Goal: Communication & Community: Answer question/provide support

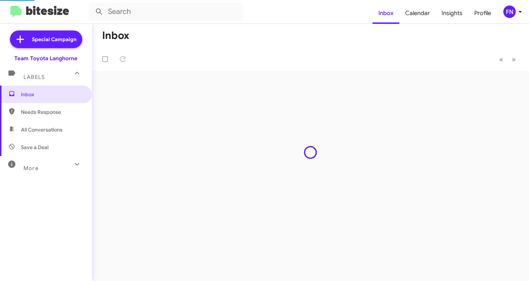
click at [55, 130] on span "All Conversations" at bounding box center [41, 129] width 41 height 7
type input "in:all-conversations"
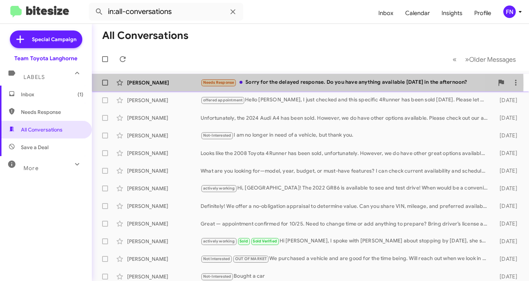
click at [177, 85] on div "[PERSON_NAME]" at bounding box center [163, 82] width 73 height 7
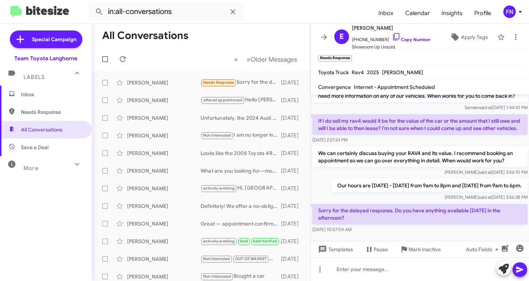
scroll to position [110, 0]
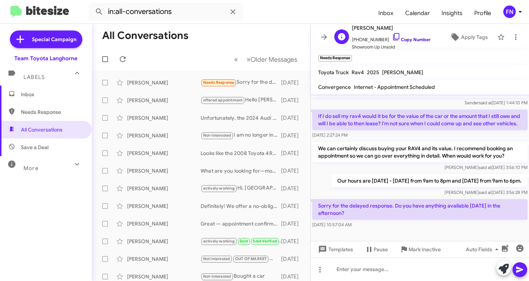
click at [407, 41] on link "Copy Number" at bounding box center [411, 40] width 39 height 6
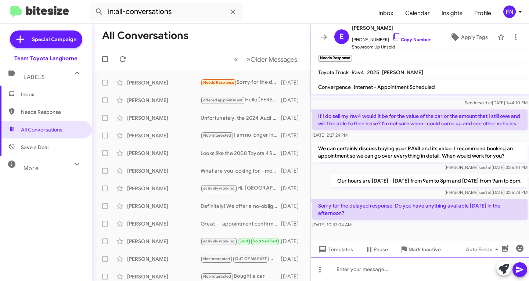
click at [384, 268] on div at bounding box center [420, 268] width 218 height 23
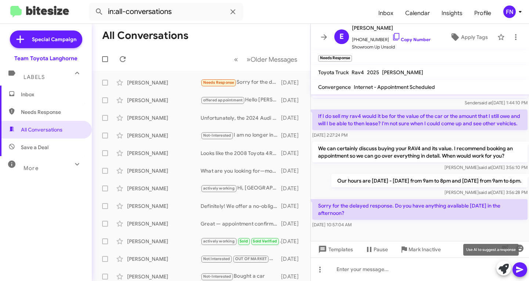
click at [504, 269] on icon at bounding box center [503, 269] width 10 height 10
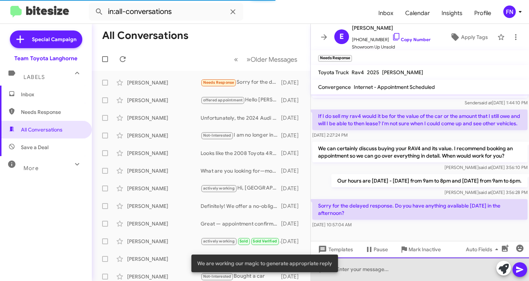
click at [370, 274] on div at bounding box center [420, 268] width 218 height 23
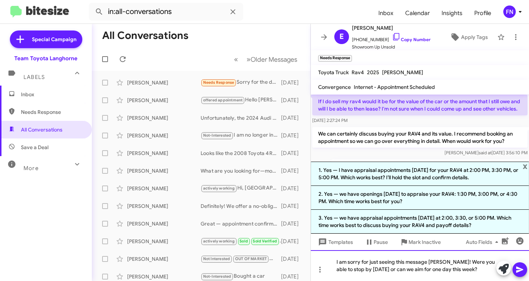
click at [441, 262] on div "I am sorry for just seeing this message [PERSON_NAME]! Were you able to stop by…" at bounding box center [420, 265] width 218 height 31
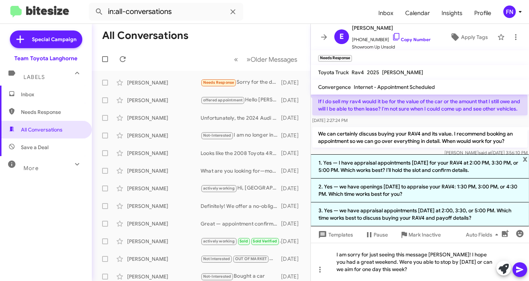
click at [518, 269] on icon at bounding box center [519, 269] width 9 height 9
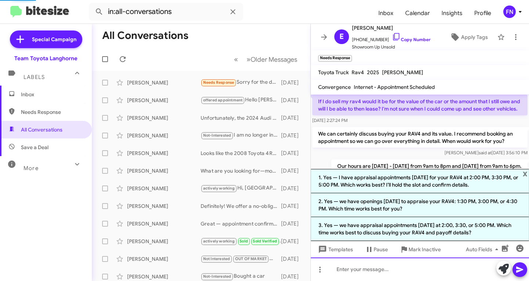
scroll to position [0, 0]
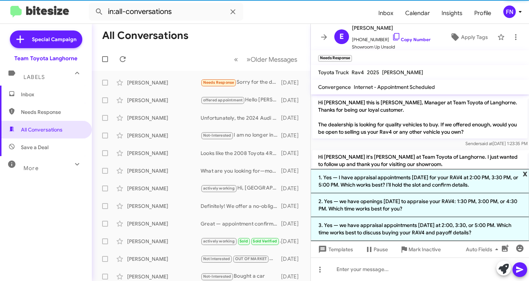
click at [524, 175] on span "x" at bounding box center [524, 173] width 5 height 9
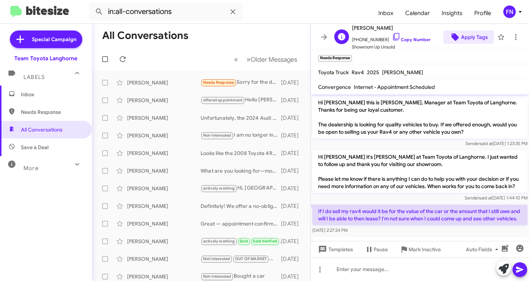
click at [461, 33] on span "Apply Tags" at bounding box center [474, 36] width 27 height 13
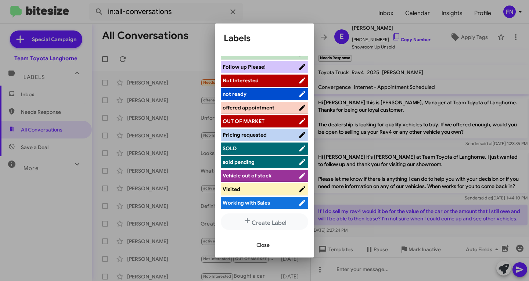
click at [262, 106] on span "offered appointment" at bounding box center [248, 107] width 52 height 7
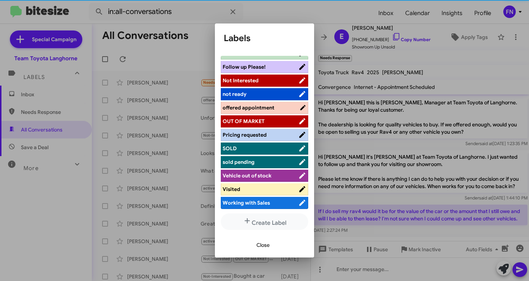
click at [263, 248] on span "Close" at bounding box center [262, 244] width 13 height 13
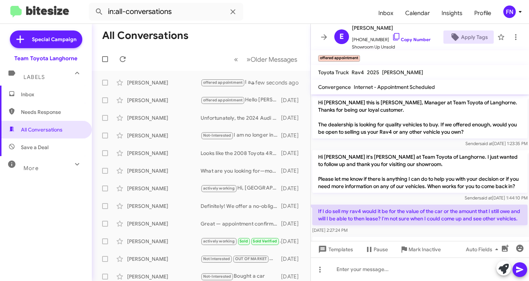
click at [35, 97] on span "Inbox" at bounding box center [52, 94] width 62 height 7
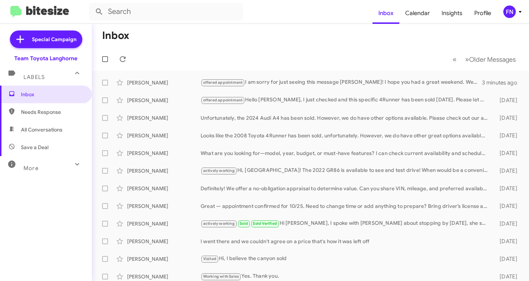
click at [48, 129] on span "All Conversations" at bounding box center [41, 129] width 41 height 7
type input "in:all-conversations"
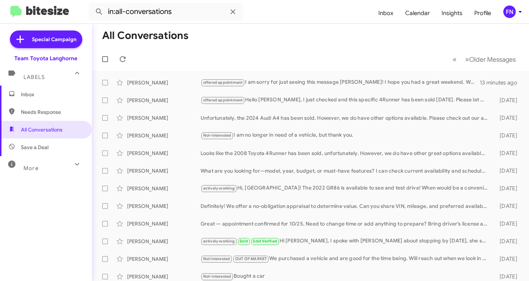
click at [54, 91] on span "Inbox" at bounding box center [52, 94] width 62 height 7
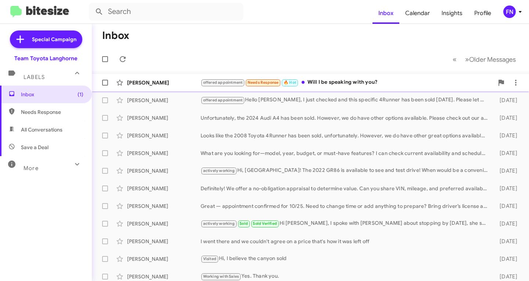
click at [356, 82] on div "offered appointment Needs Response 🔥 Hot Will I be speaking with you?" at bounding box center [346, 82] width 293 height 8
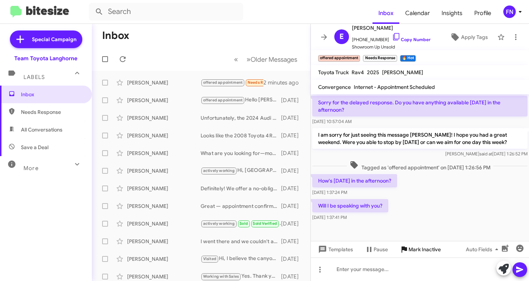
scroll to position [213, 0]
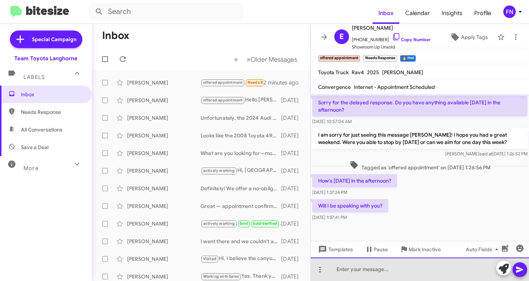
click at [408, 273] on div at bounding box center [420, 268] width 218 height 23
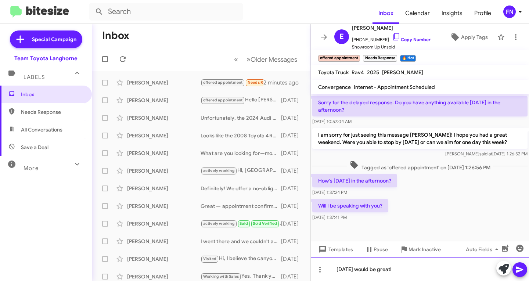
click at [366, 270] on div "[DATE] would be great!" at bounding box center [420, 268] width 218 height 23
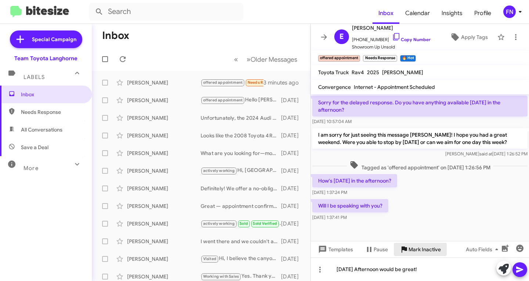
click at [444, 252] on button "Mark Inactive" at bounding box center [420, 249] width 53 height 13
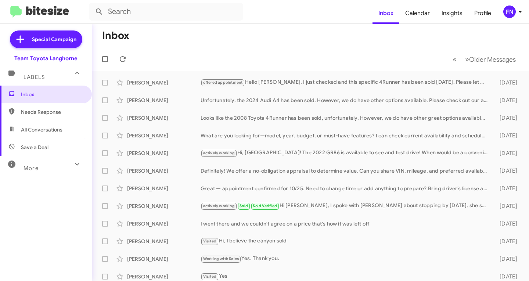
click at [52, 166] on div "More" at bounding box center [38, 165] width 65 height 14
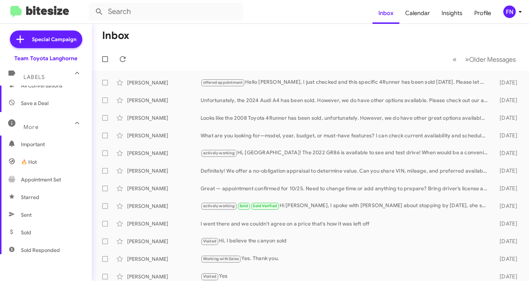
scroll to position [31, 0]
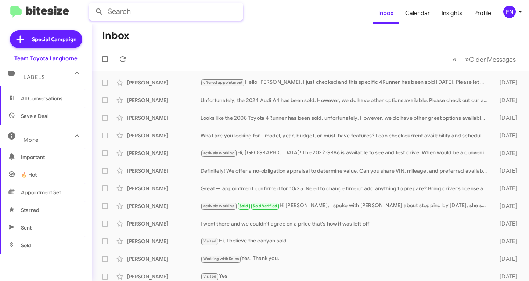
click at [175, 10] on input "text" at bounding box center [166, 12] width 154 height 18
type input "[PERSON_NAME]"
click at [92, 4] on button at bounding box center [99, 11] width 15 height 15
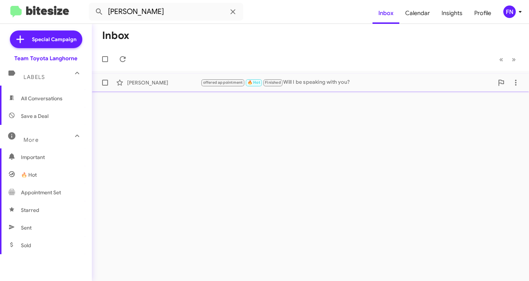
click at [146, 83] on div "[PERSON_NAME]" at bounding box center [163, 82] width 73 height 7
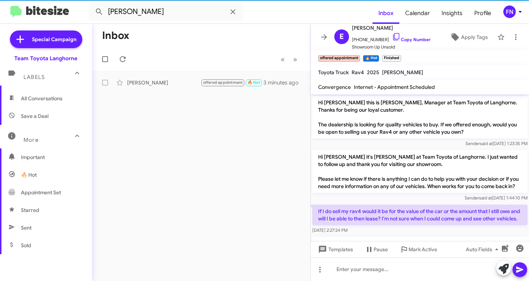
scroll to position [228, 0]
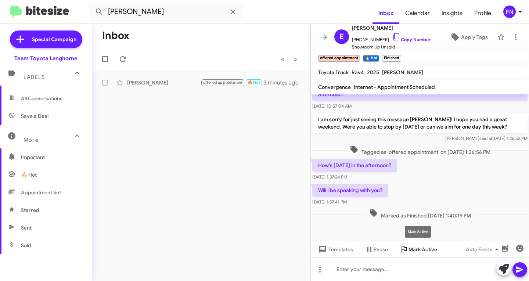
click at [424, 252] on span "Mark Active" at bounding box center [422, 249] width 29 height 13
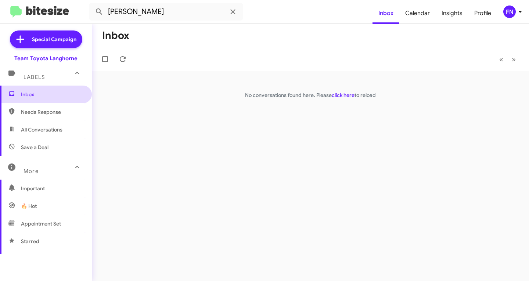
click at [49, 92] on span "Inbox" at bounding box center [52, 94] width 62 height 7
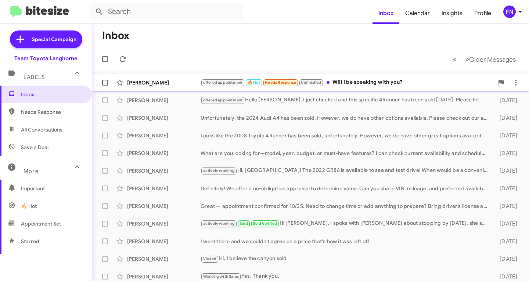
click at [150, 86] on div "[PERSON_NAME]" at bounding box center [163, 82] width 73 height 7
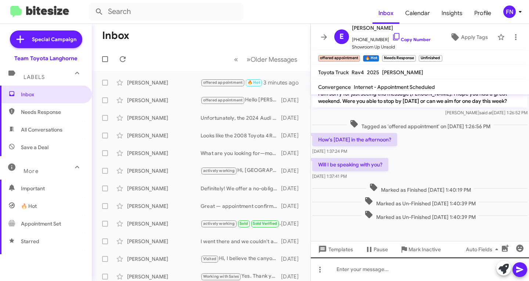
scroll to position [259, 0]
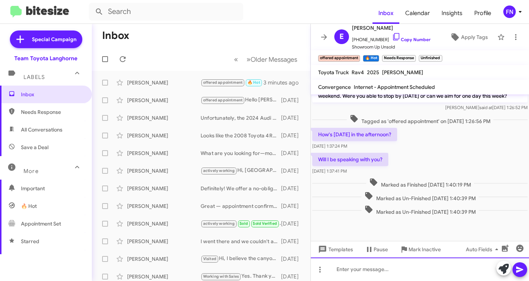
click at [392, 268] on div at bounding box center [420, 268] width 218 height 23
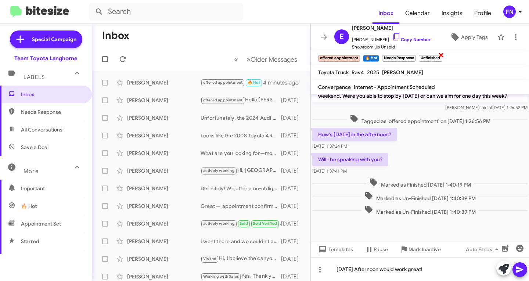
click at [440, 54] on span "×" at bounding box center [441, 54] width 6 height 9
click at [415, 56] on span "×" at bounding box center [414, 54] width 6 height 9
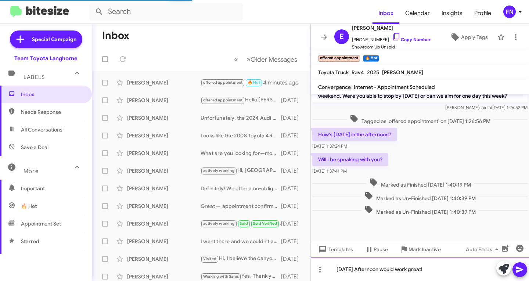
click at [457, 268] on div "[DATE] Afternoon would work great!" at bounding box center [420, 268] width 218 height 23
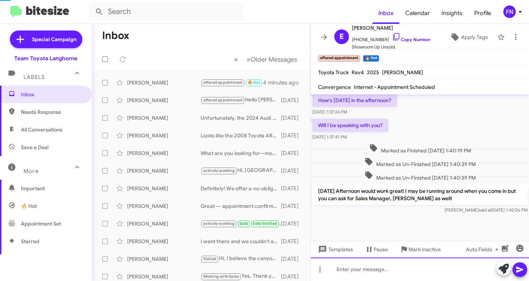
scroll to position [293, 0]
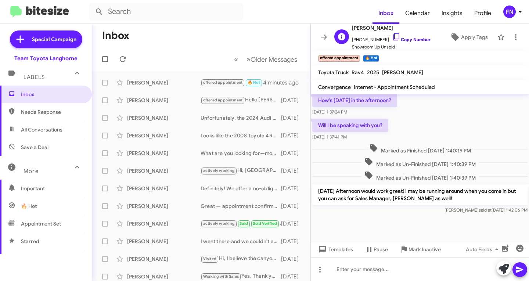
click at [405, 38] on link "Copy Number" at bounding box center [411, 40] width 39 height 6
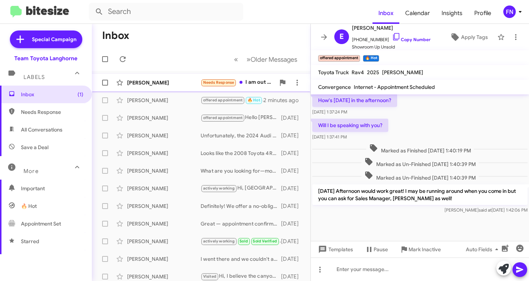
click at [169, 84] on div "[PERSON_NAME]" at bounding box center [163, 82] width 73 height 7
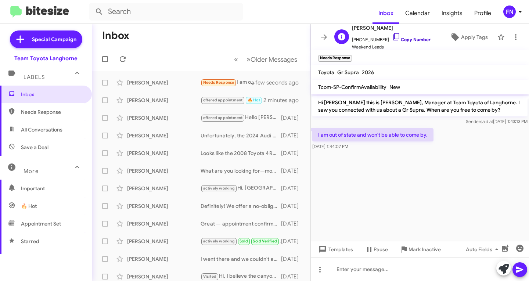
click at [408, 41] on link "Copy Number" at bounding box center [411, 40] width 39 height 6
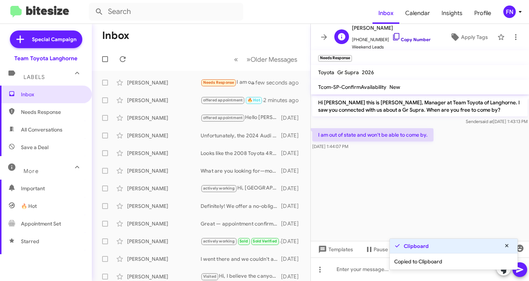
click at [408, 41] on link "Copy Number" at bounding box center [411, 40] width 39 height 6
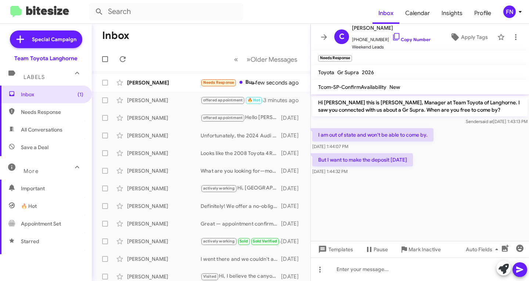
click at [52, 169] on div "More" at bounding box center [38, 168] width 65 height 14
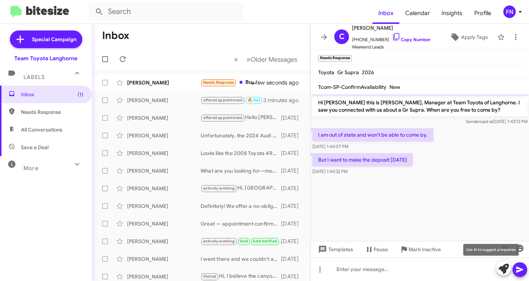
click at [505, 265] on icon at bounding box center [503, 269] width 10 height 10
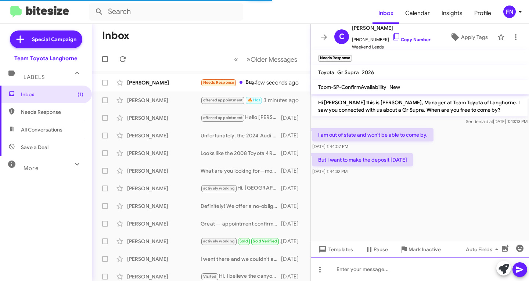
click at [394, 266] on div at bounding box center [420, 268] width 218 height 23
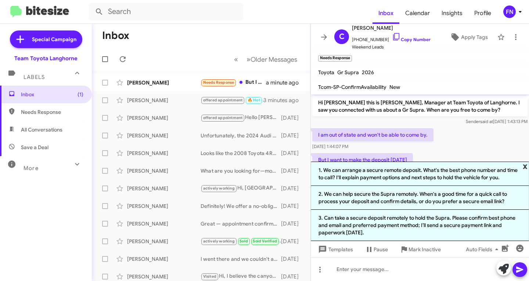
click at [526, 167] on span "x" at bounding box center [524, 166] width 5 height 9
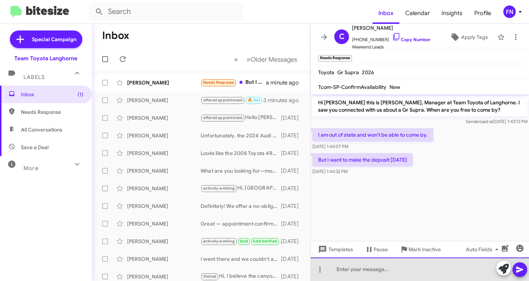
click at [411, 262] on div at bounding box center [420, 268] width 218 height 23
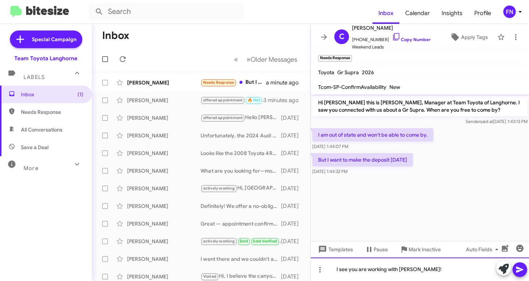
click at [335, 269] on div "I see you are working with [PERSON_NAME]!" at bounding box center [420, 268] width 218 height 23
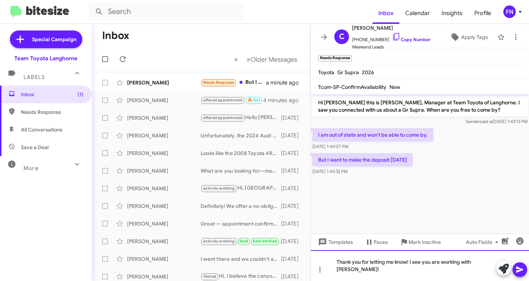
click at [488, 269] on div "Thank you for letting me know! I see you are working with [PERSON_NAME]!" at bounding box center [420, 265] width 218 height 31
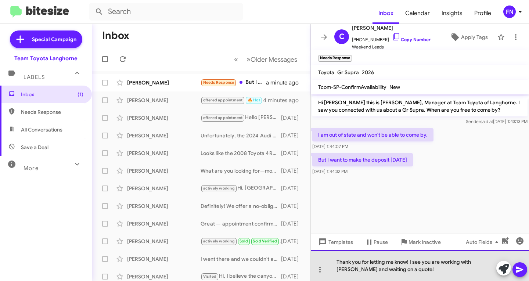
click at [460, 271] on div "Thank you for letting me know! I see you are working with [PERSON_NAME] and wai…" at bounding box center [420, 265] width 218 height 31
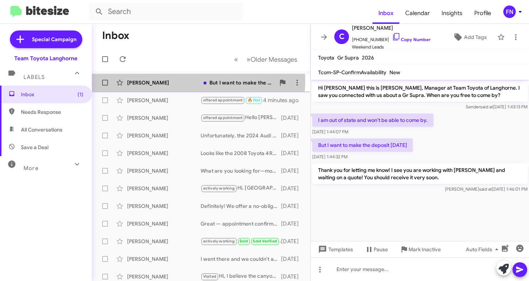
click at [186, 80] on div "[PERSON_NAME]" at bounding box center [163, 82] width 73 height 7
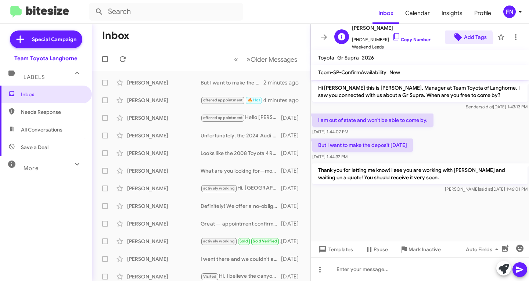
click at [464, 39] on span "Add Tags" at bounding box center [475, 36] width 23 height 13
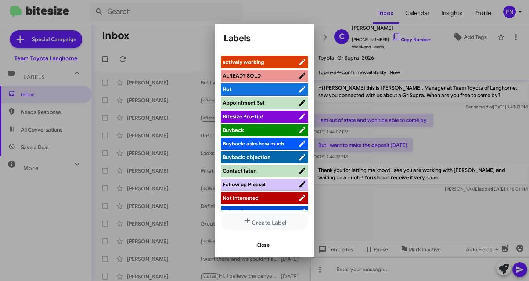
click at [271, 61] on span "actively working" at bounding box center [260, 61] width 76 height 7
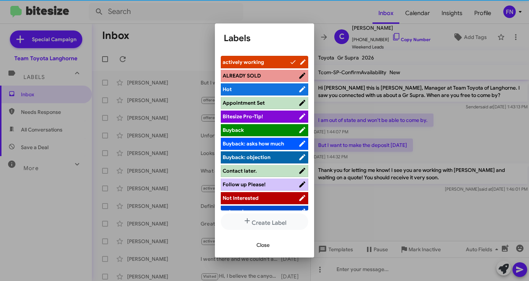
click at [264, 246] on span "Close" at bounding box center [262, 244] width 13 height 13
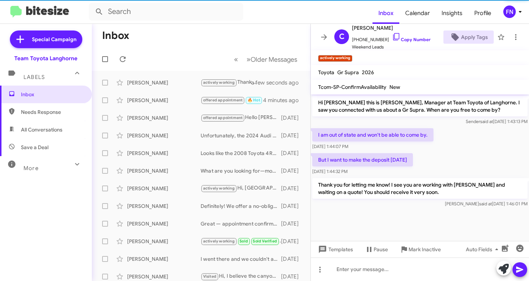
click at [45, 134] on span "All Conversations" at bounding box center [46, 130] width 92 height 18
type input "in:all-conversations"
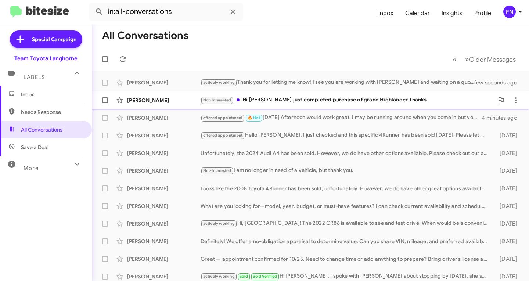
click at [278, 104] on div "Not-Interested Hi [PERSON_NAME] just completed purchase of grand Highlander Tha…" at bounding box center [346, 100] width 293 height 8
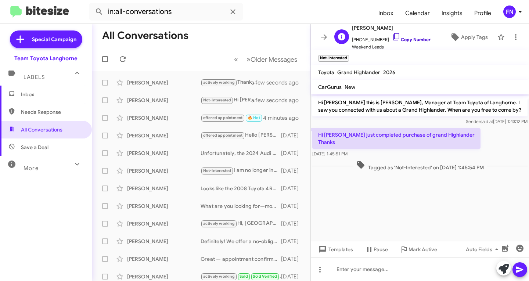
click at [409, 41] on link "Copy Number" at bounding box center [411, 40] width 39 height 6
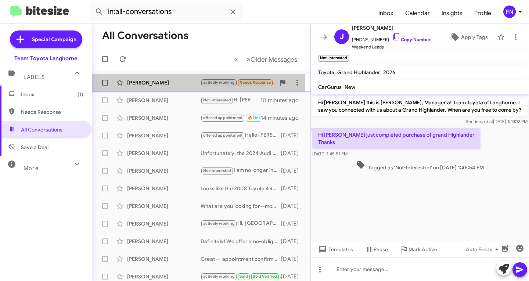
click at [156, 85] on div "[PERSON_NAME]" at bounding box center [163, 82] width 73 height 7
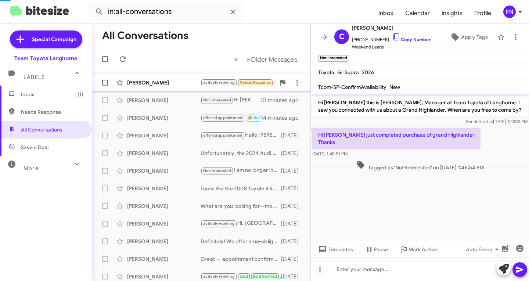
scroll to position [18, 0]
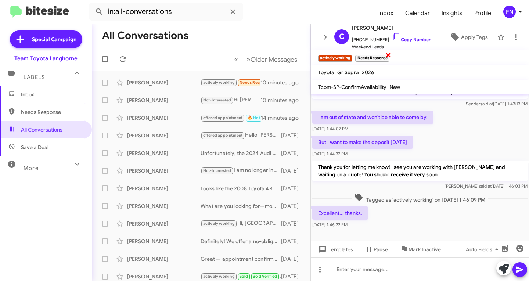
click at [387, 55] on span "×" at bounding box center [388, 54] width 6 height 9
click at [39, 99] on span "Inbox" at bounding box center [46, 95] width 92 height 18
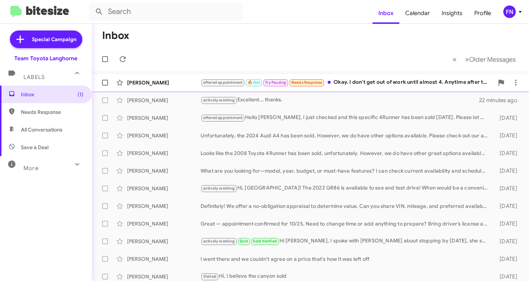
click at [166, 80] on div "[PERSON_NAME]" at bounding box center [163, 82] width 73 height 7
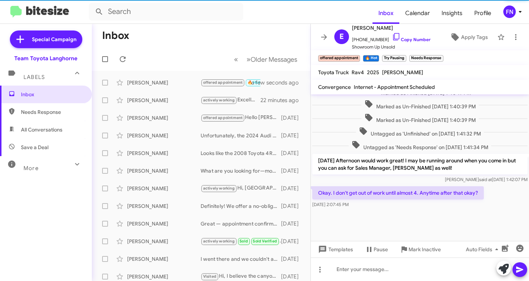
scroll to position [351, 0]
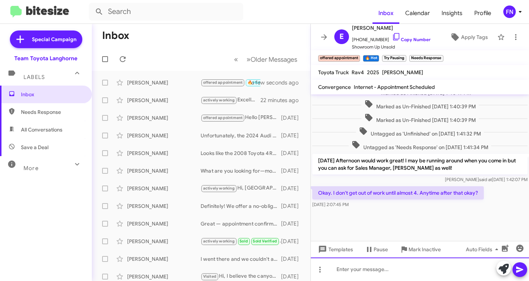
click at [417, 268] on div at bounding box center [420, 268] width 218 height 23
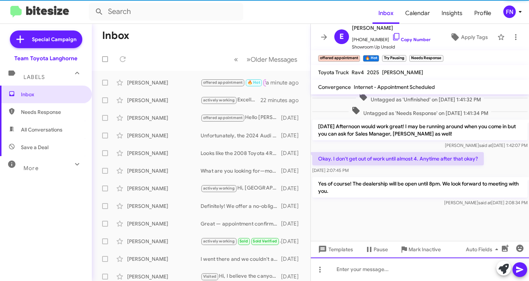
scroll to position [385, 0]
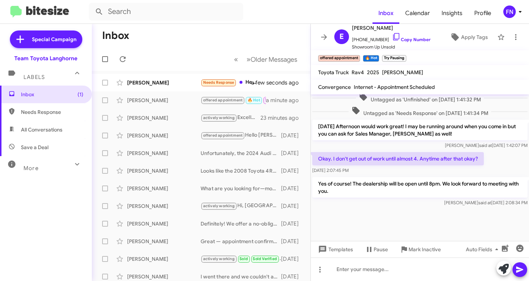
click at [55, 123] on span "All Conversations" at bounding box center [46, 130] width 92 height 18
type input "in:all-conversations"
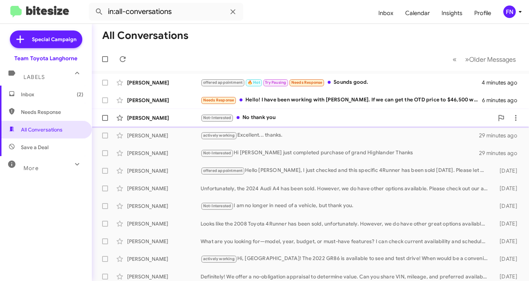
click at [170, 113] on div "[PERSON_NAME] Not-Interested No thank you 6 minutes ago" at bounding box center [310, 117] width 425 height 15
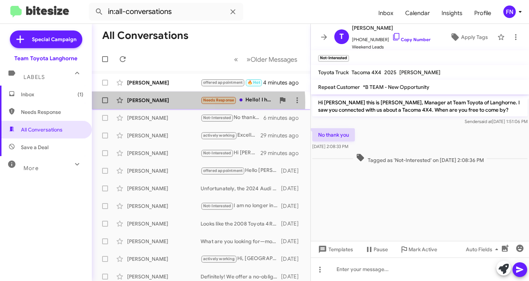
click at [166, 102] on div "[PERSON_NAME]" at bounding box center [163, 100] width 73 height 7
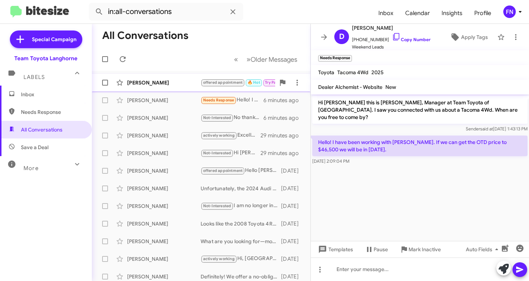
click at [166, 85] on div "[PERSON_NAME]" at bounding box center [163, 82] width 73 height 7
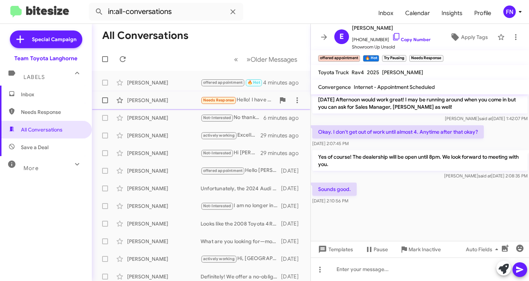
click at [173, 102] on div "[PERSON_NAME]" at bounding box center [163, 100] width 73 height 7
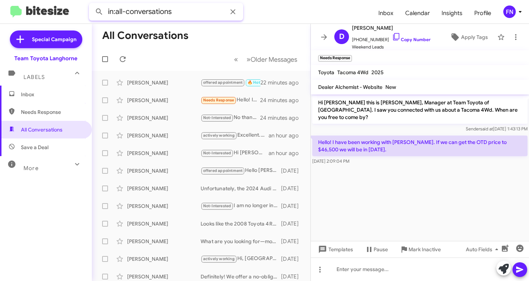
click at [194, 13] on input "in:all-conversations" at bounding box center [166, 12] width 154 height 18
click at [192, 12] on input "in:all-conversations" at bounding box center [166, 12] width 154 height 18
click at [234, 12] on icon at bounding box center [232, 11] width 9 height 9
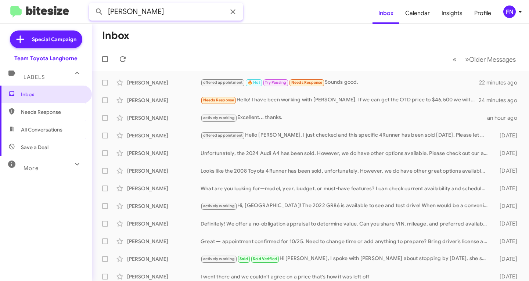
type input "[PERSON_NAME]"
click at [92, 4] on button at bounding box center [99, 11] width 15 height 15
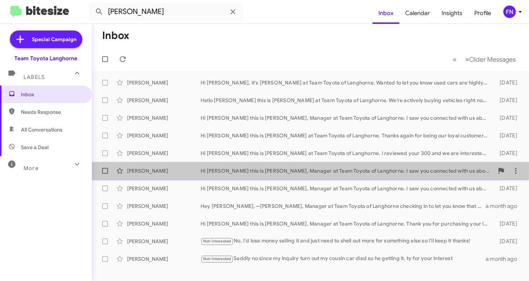
click at [142, 169] on div "[PERSON_NAME]" at bounding box center [163, 170] width 73 height 7
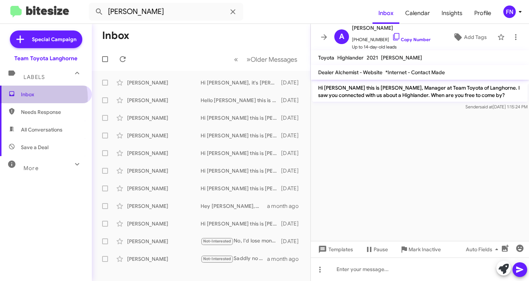
click at [34, 98] on span "Inbox" at bounding box center [52, 94] width 62 height 7
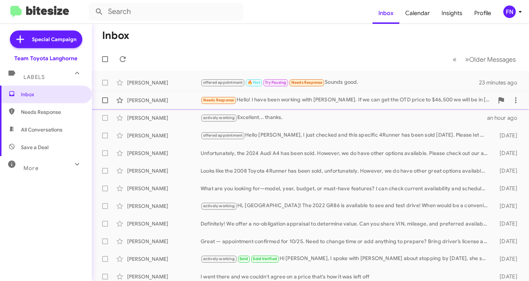
click at [154, 99] on div "[PERSON_NAME]" at bounding box center [163, 100] width 73 height 7
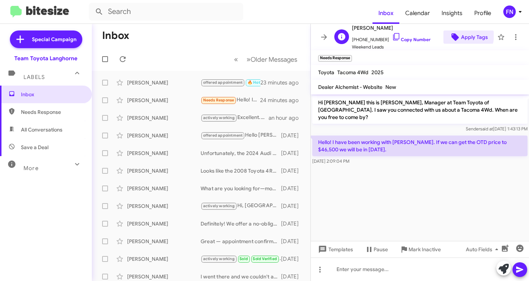
click at [454, 35] on icon at bounding box center [454, 37] width 9 height 9
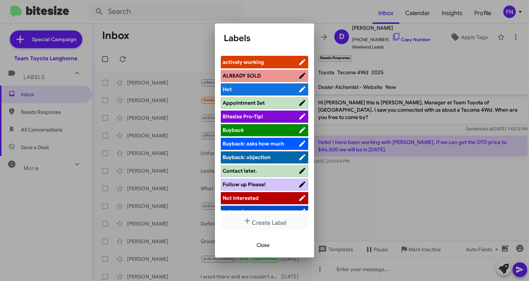
click at [247, 60] on span "actively working" at bounding box center [242, 62] width 41 height 7
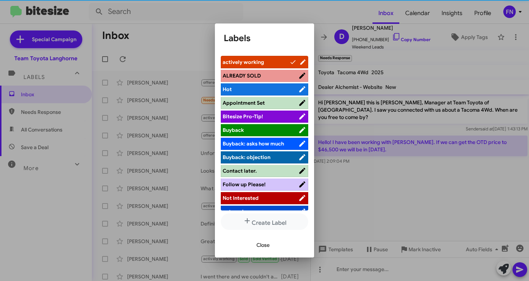
click at [265, 247] on span "Close" at bounding box center [262, 244] width 13 height 13
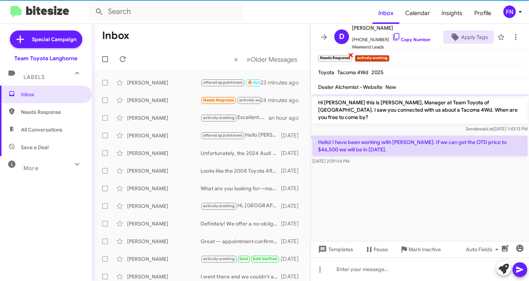
click at [351, 52] on span "×" at bounding box center [351, 54] width 6 height 9
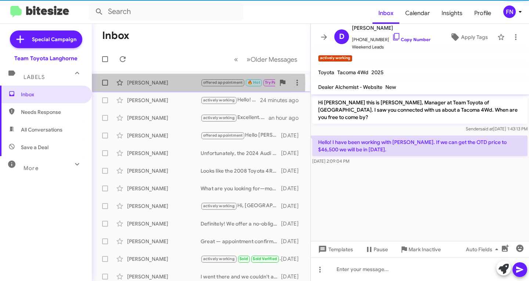
click at [157, 83] on div "[PERSON_NAME]" at bounding box center [163, 82] width 73 height 7
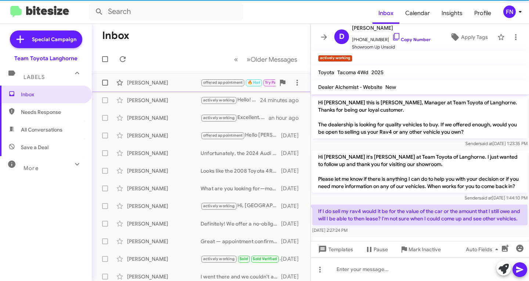
scroll to position [412, 0]
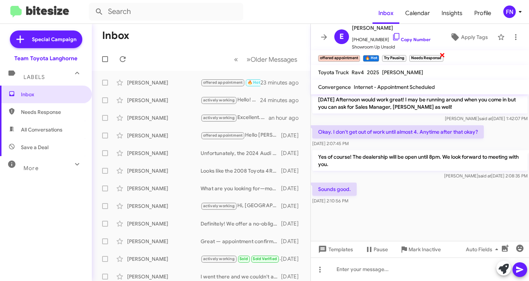
click at [442, 54] on span "×" at bounding box center [442, 54] width 6 height 9
click at [405, 57] on span "×" at bounding box center [405, 54] width 6 height 9
click at [59, 130] on span "All Conversations" at bounding box center [41, 129] width 41 height 7
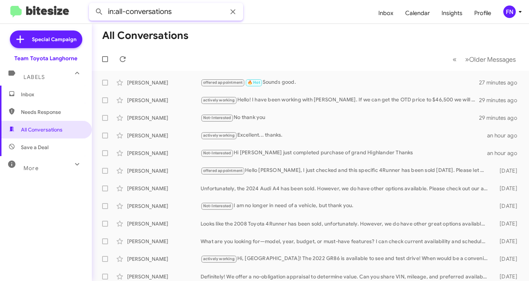
click at [164, 19] on input "in:all-conversations" at bounding box center [166, 12] width 154 height 18
click at [164, 18] on input "in:all-conversations" at bounding box center [166, 12] width 154 height 18
click at [168, 17] on input "in:all-conversations" at bounding box center [166, 12] width 154 height 18
click at [186, 11] on input "in:all-conversations" at bounding box center [166, 12] width 154 height 18
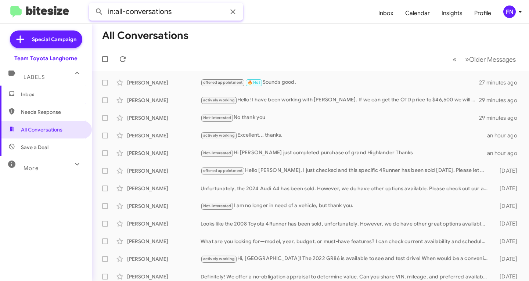
click at [186, 11] on input "in:all-conversations" at bounding box center [166, 12] width 154 height 18
click at [92, 4] on button at bounding box center [99, 11] width 15 height 15
type input "[PERSON_NAME]"
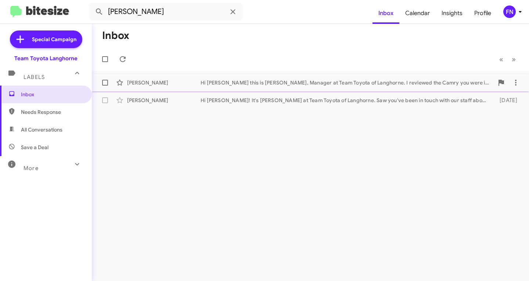
click at [163, 86] on div "[PERSON_NAME]" at bounding box center [163, 82] width 73 height 7
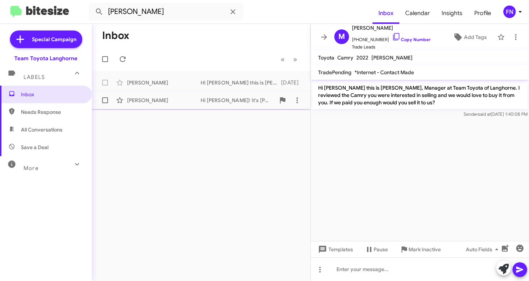
click at [157, 98] on div "[PERSON_NAME]" at bounding box center [163, 100] width 73 height 7
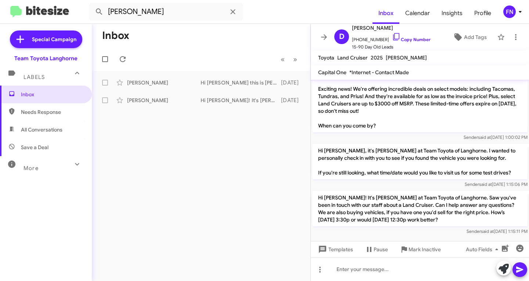
scroll to position [56, 0]
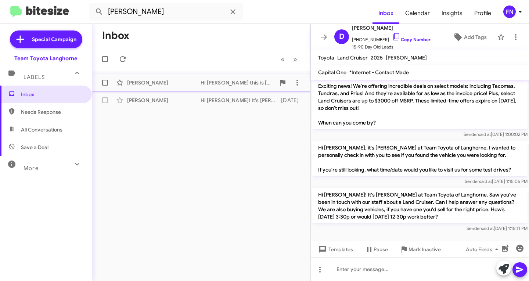
click at [163, 85] on div "[PERSON_NAME]" at bounding box center [163, 82] width 73 height 7
